Goal: Book appointment/travel/reservation

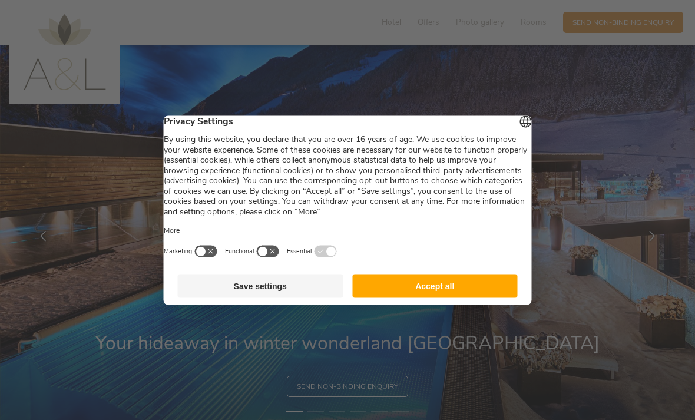
click at [428, 293] on button "Accept all" at bounding box center [435, 286] width 166 height 24
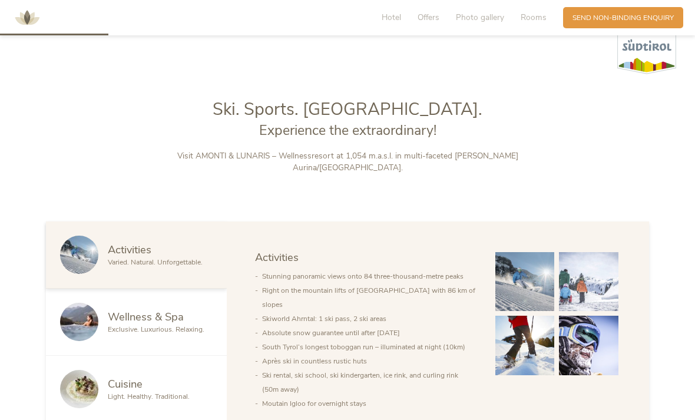
scroll to position [420, 0]
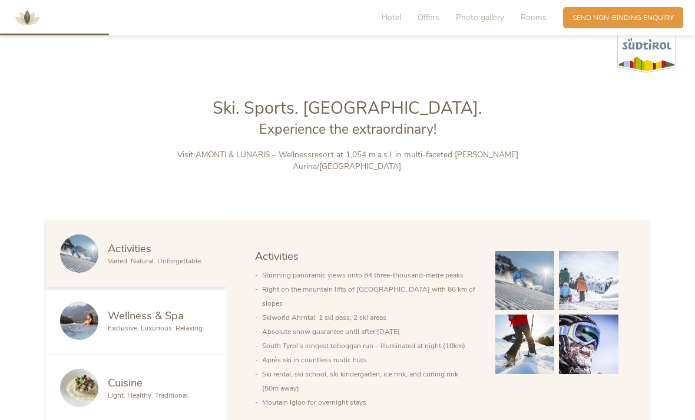
click at [186, 333] on span "Exclusive. Luxurious. Relaxing." at bounding box center [156, 327] width 97 height 9
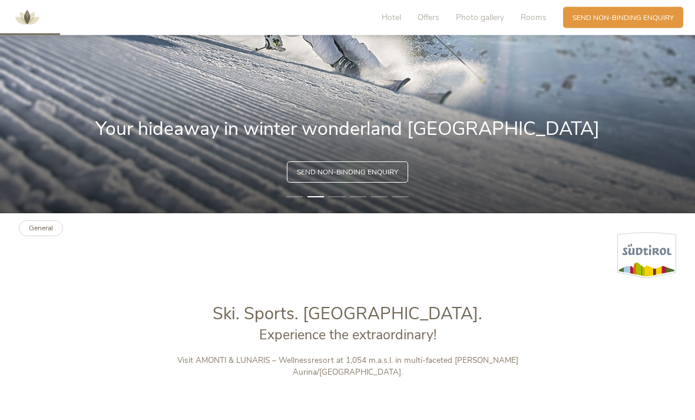
scroll to position [0, 0]
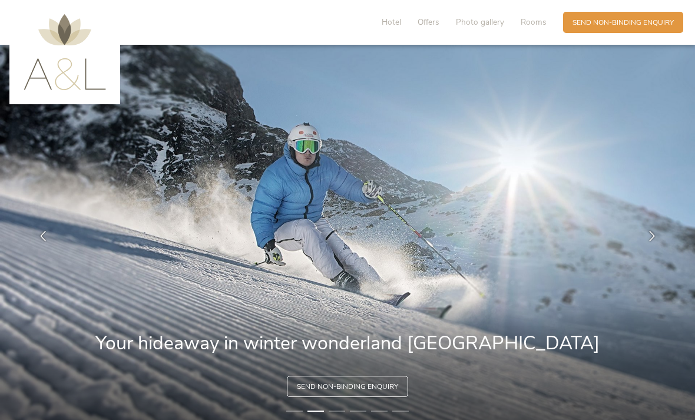
click at [615, 16] on div "Enquiry Send non-binding enquiry" at bounding box center [623, 22] width 120 height 21
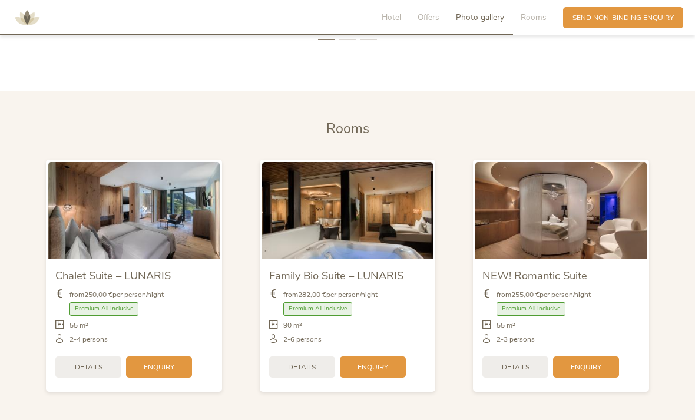
scroll to position [1981, 0]
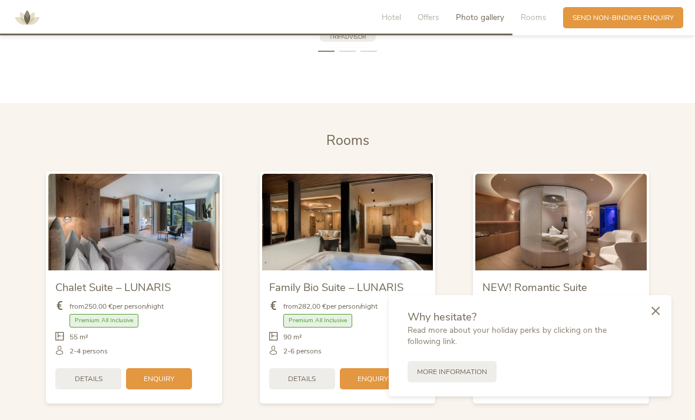
click at [656, 315] on icon at bounding box center [656, 310] width 8 height 9
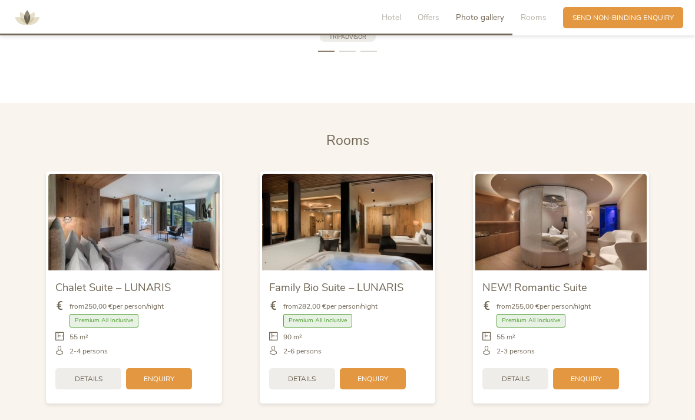
click at [569, 237] on img at bounding box center [560, 222] width 171 height 96
click at [541, 256] on img at bounding box center [560, 222] width 171 height 96
click at [513, 384] on span "Details" at bounding box center [516, 379] width 28 height 10
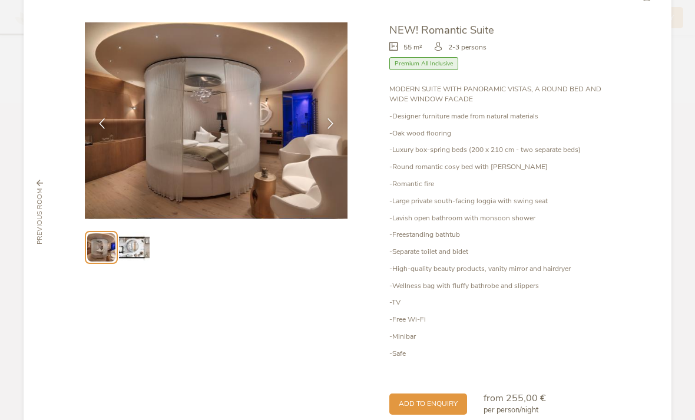
scroll to position [43, 0]
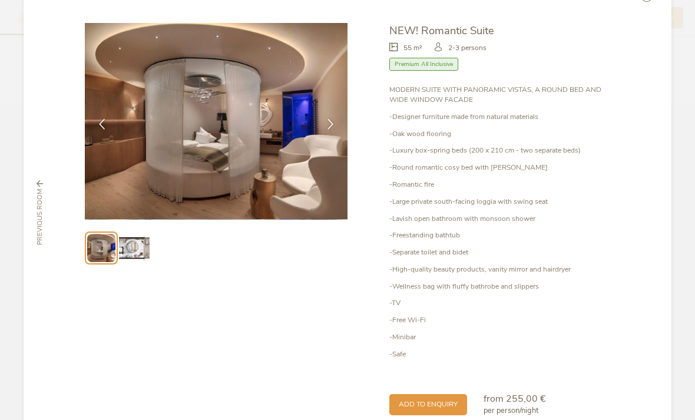
click at [134, 259] on img at bounding box center [134, 248] width 30 height 30
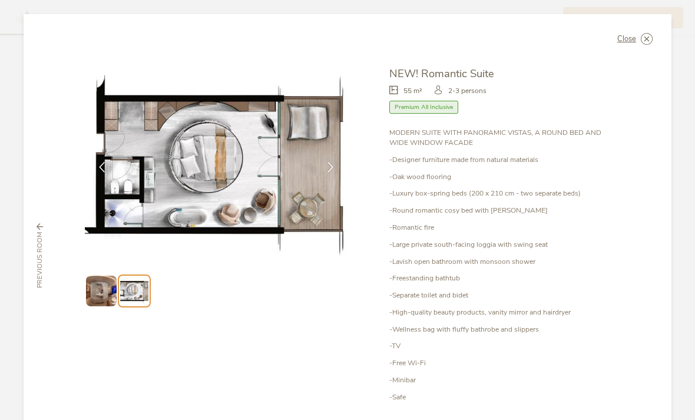
scroll to position [1601, 0]
click at [0, 0] on icon at bounding box center [0, 0] width 0 height 0
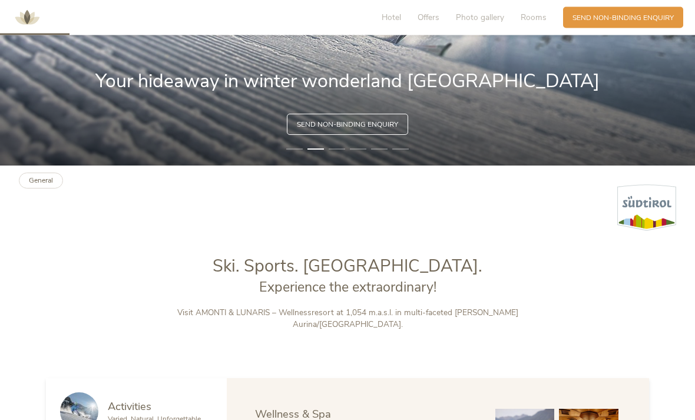
scroll to position [227, 0]
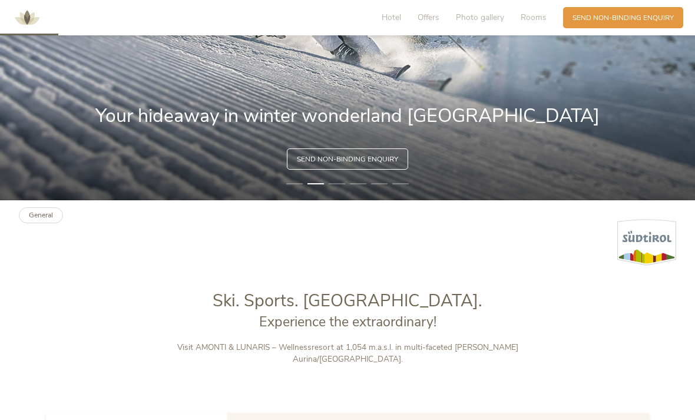
click at [532, 18] on span "Rooms" at bounding box center [534, 17] width 26 height 11
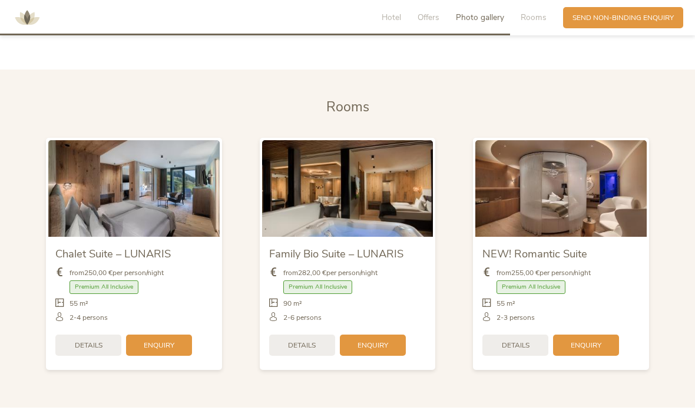
scroll to position [2051, 0]
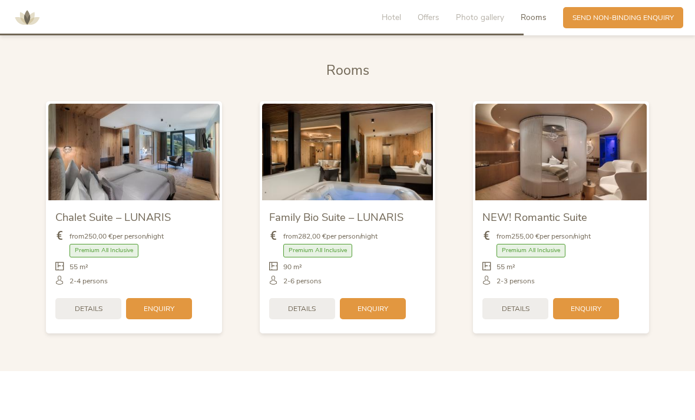
click at [147, 186] on img at bounding box center [133, 152] width 171 height 96
click at [374, 174] on img at bounding box center [347, 152] width 171 height 96
click at [306, 319] on div "Details" at bounding box center [302, 308] width 66 height 21
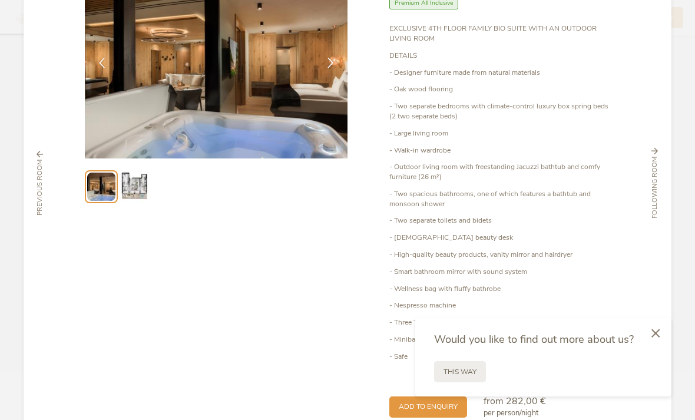
scroll to position [102, 0]
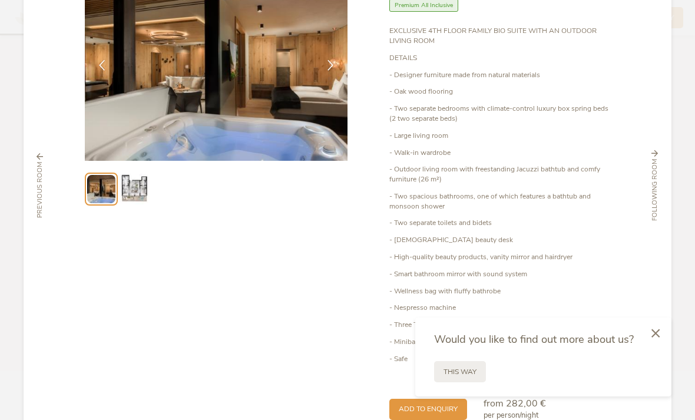
click at [137, 174] on img at bounding box center [134, 189] width 30 height 30
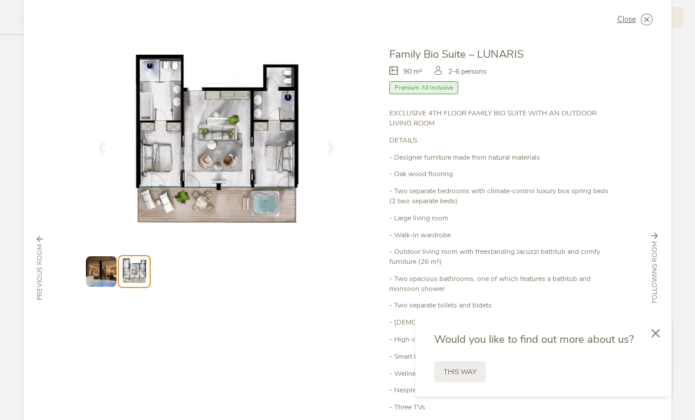
scroll to position [6, 0]
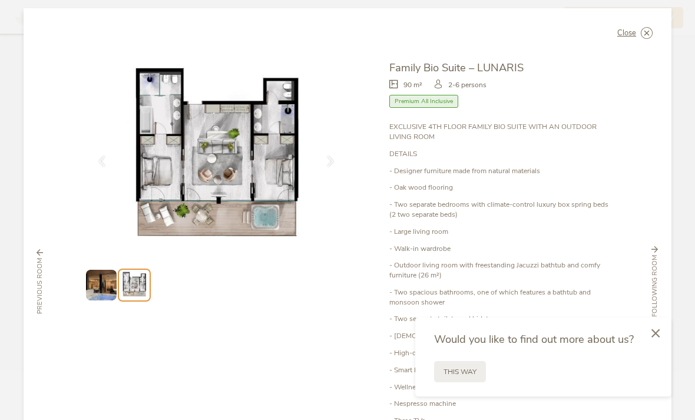
click at [659, 332] on icon at bounding box center [656, 333] width 8 height 9
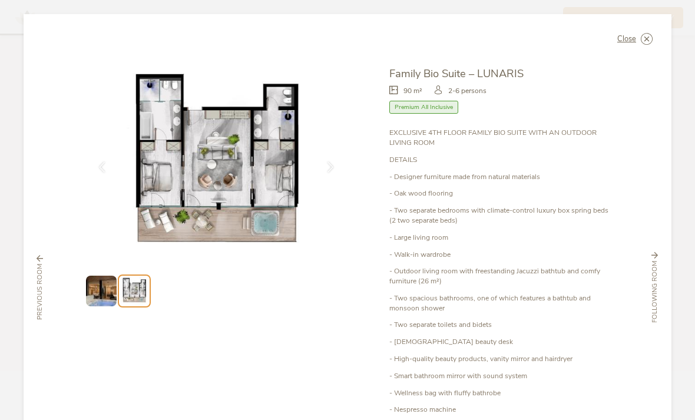
scroll to position [0, 0]
click at [638, 33] on div "Close" at bounding box center [634, 39] width 35 height 12
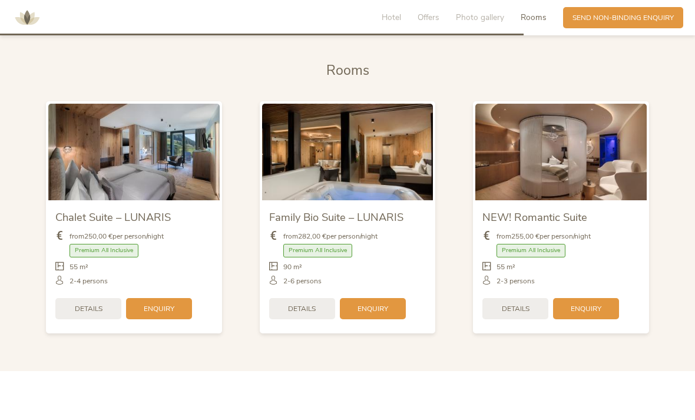
click at [640, 20] on span "Send non-binding enquiry" at bounding box center [623, 18] width 101 height 10
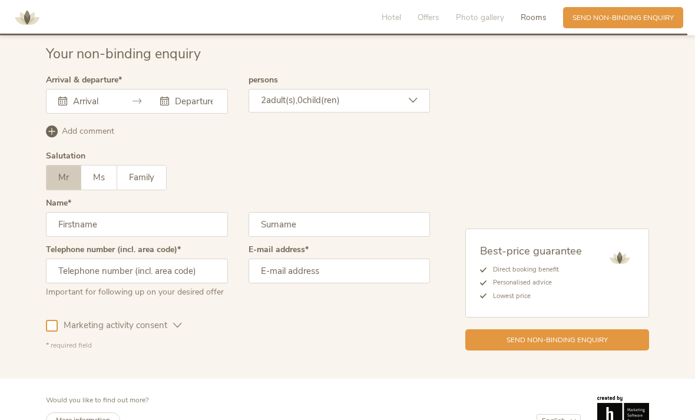
scroll to position [2695, 0]
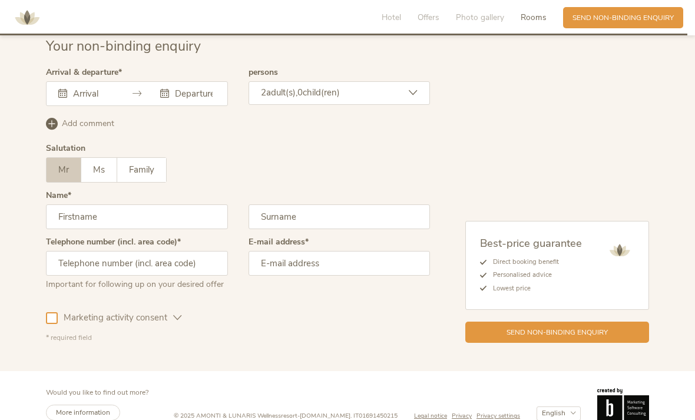
click at [90, 99] on input "text" at bounding box center [91, 94] width 43 height 12
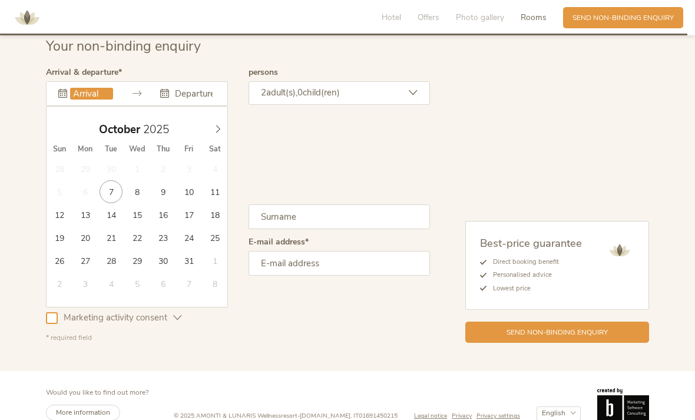
click at [218, 135] on span at bounding box center [218, 126] width 20 height 16
click at [217, 135] on span at bounding box center [218, 126] width 20 height 16
type input "28.12.2025"
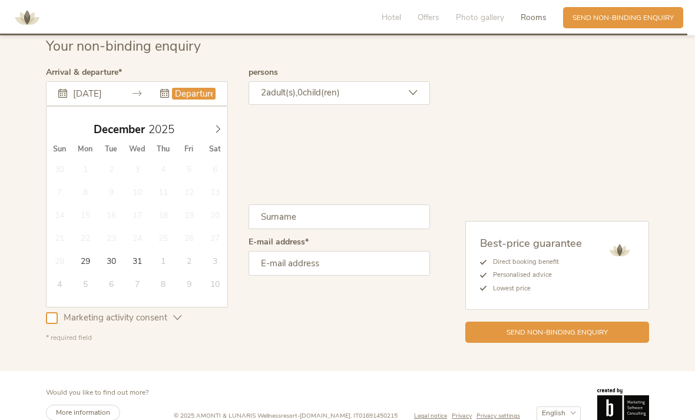
click at [216, 133] on icon at bounding box center [218, 129] width 8 height 8
type input "2026"
type input "03.01.2026"
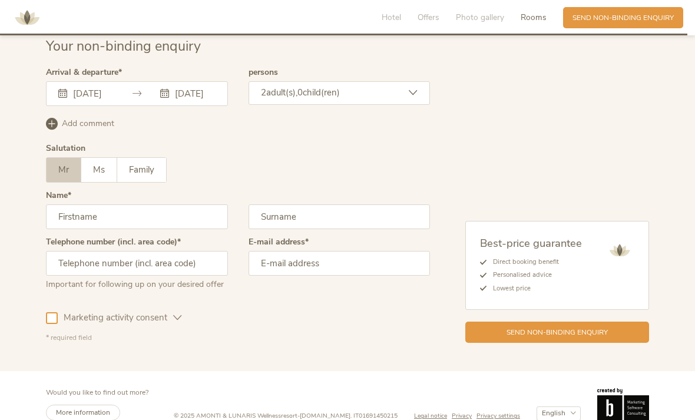
click at [104, 176] on span "Ms" at bounding box center [99, 170] width 12 height 12
click at [141, 229] on input "text" at bounding box center [137, 216] width 182 height 25
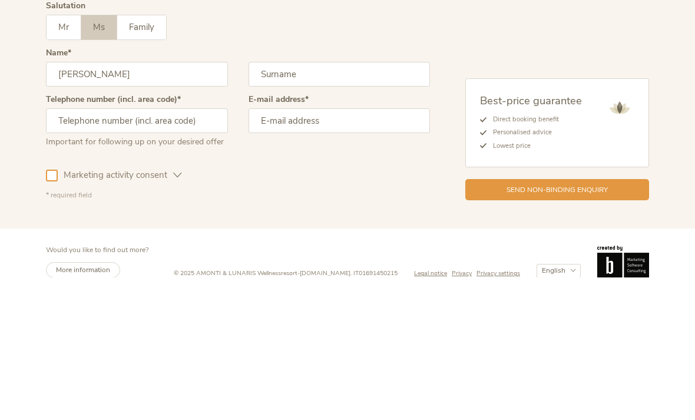
type input "Emma"
click at [305, 204] on input "text" at bounding box center [340, 216] width 182 height 25
type input "Pringle"
click at [79, 251] on input "text" at bounding box center [137, 263] width 182 height 25
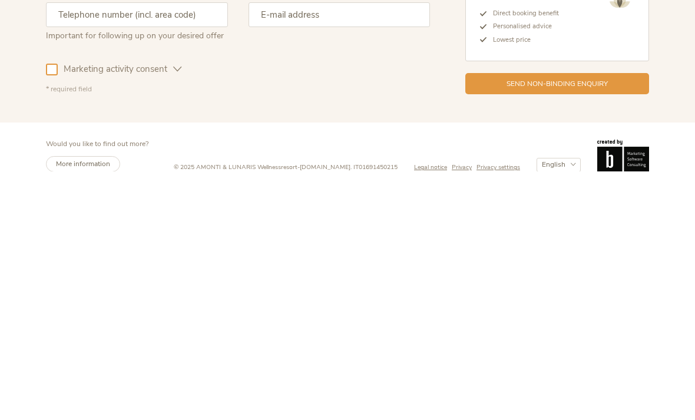
click at [48, 312] on div at bounding box center [52, 318] width 12 height 12
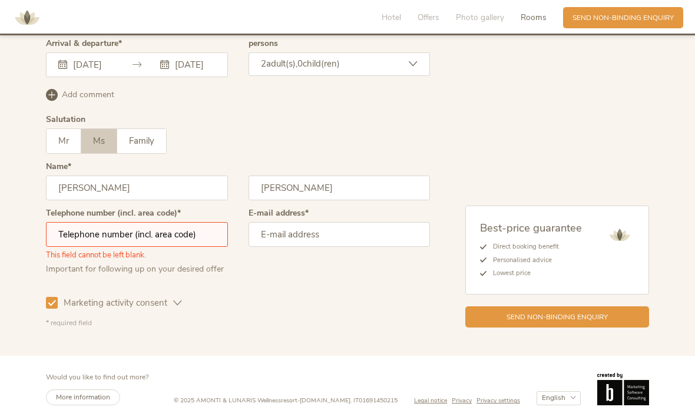
click at [145, 242] on input "text" at bounding box center [137, 234] width 182 height 25
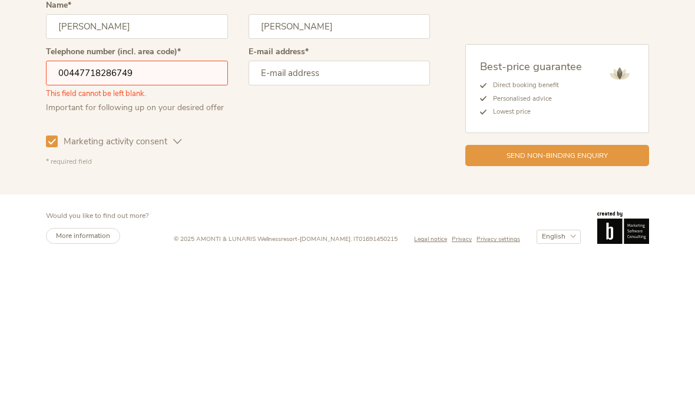
type input "00447718286749"
click at [359, 222] on input "email" at bounding box center [340, 234] width 182 height 25
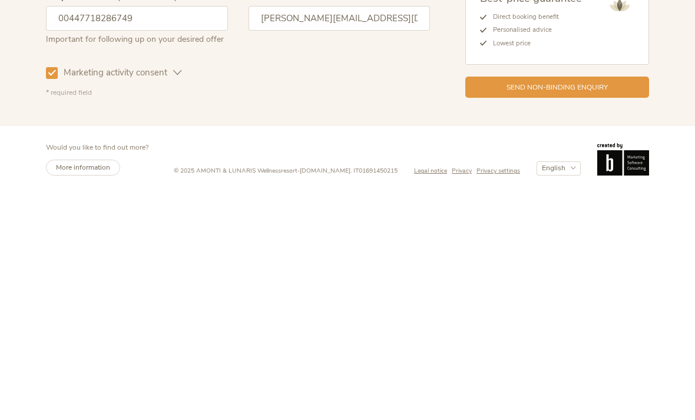
type input "pringley@hotmail.com"
click at [615, 305] on div "Send non-binding enquiry" at bounding box center [557, 315] width 184 height 21
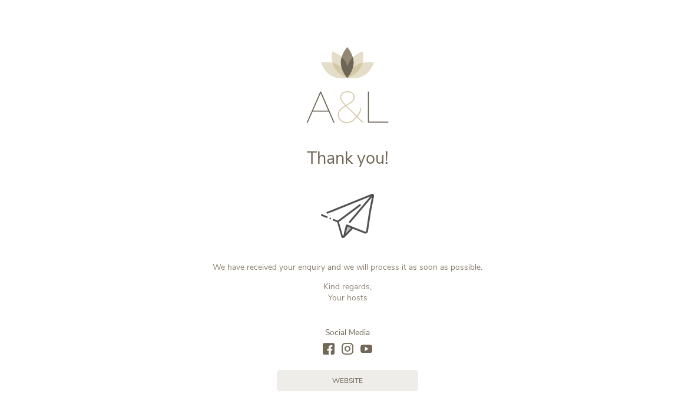
click at [366, 379] on link "Website" at bounding box center [347, 380] width 141 height 21
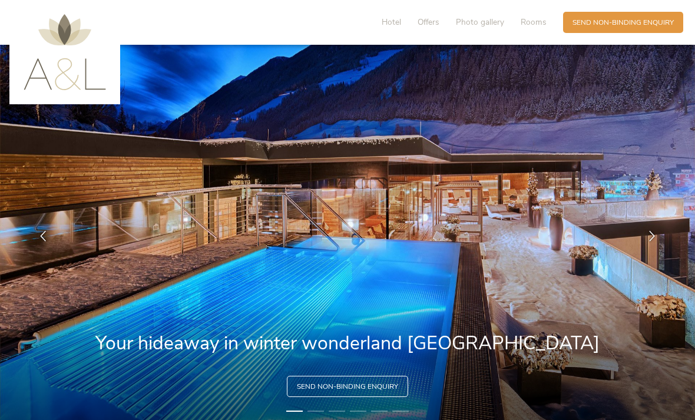
click at [387, 16] on span "Hotel" at bounding box center [391, 21] width 19 height 11
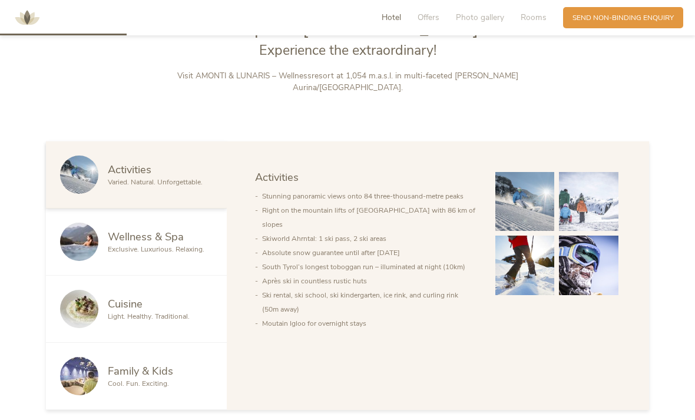
scroll to position [500, 0]
